Goal: Task Accomplishment & Management: Manage account settings

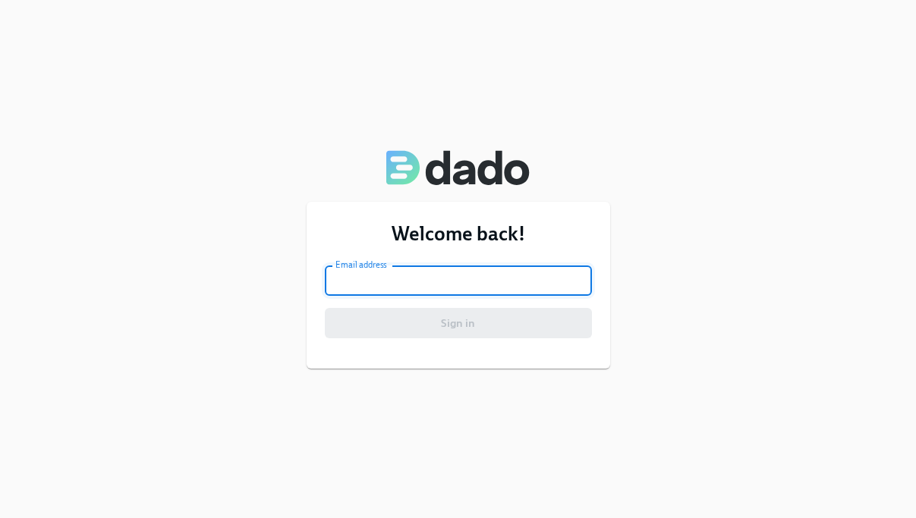
click at [514, 285] on input "email" at bounding box center [458, 281] width 267 height 30
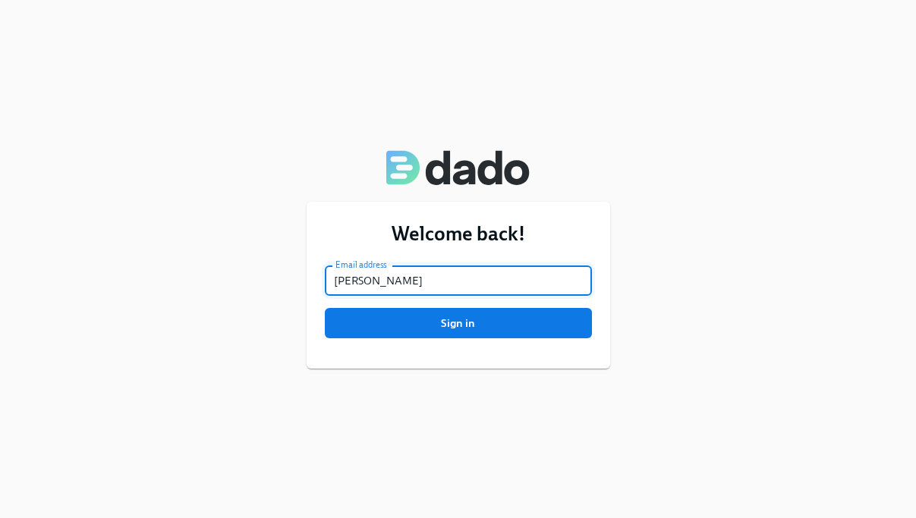
type input "jonelle.brennan@charliehealth.com"
click at [483, 327] on span "Sign in" at bounding box center [458, 323] width 246 height 15
click at [325, 308] on button "Sign in" at bounding box center [458, 323] width 267 height 30
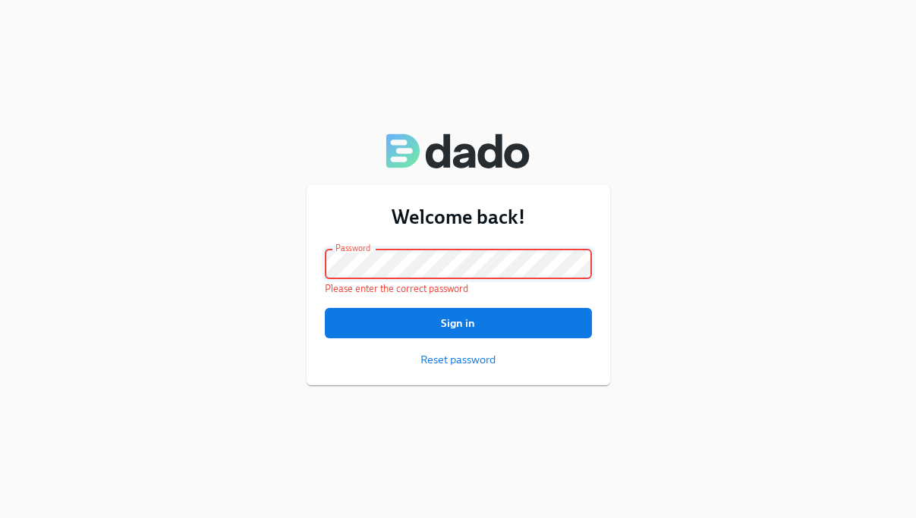
click at [325, 308] on button "Sign in" at bounding box center [458, 323] width 267 height 30
click at [454, 353] on span "Reset password" at bounding box center [457, 359] width 75 height 15
click at [448, 360] on span "Reset password" at bounding box center [457, 359] width 75 height 15
